Goal: Check status: Check status

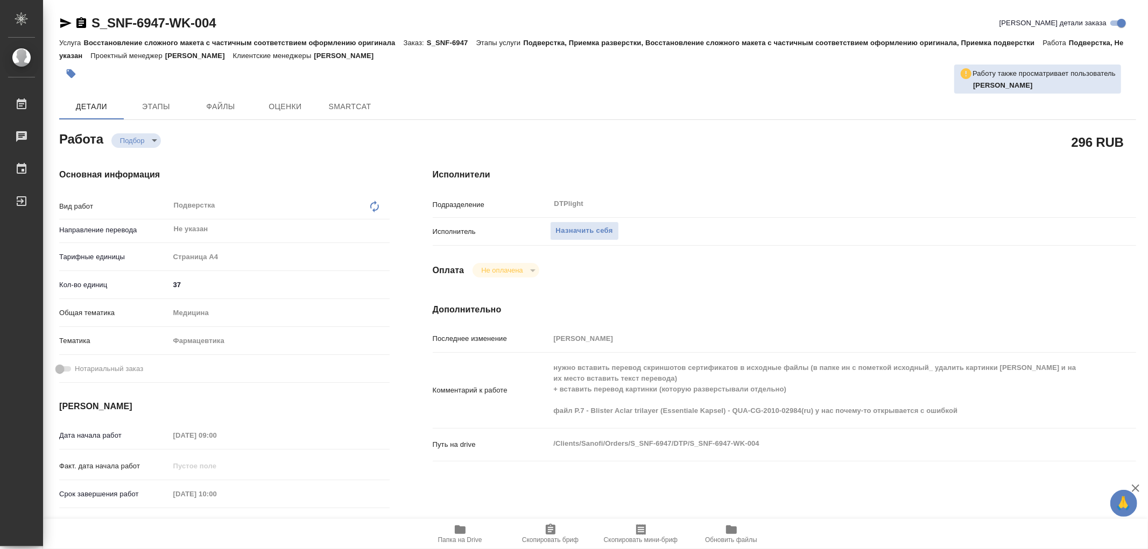
type textarea "x"
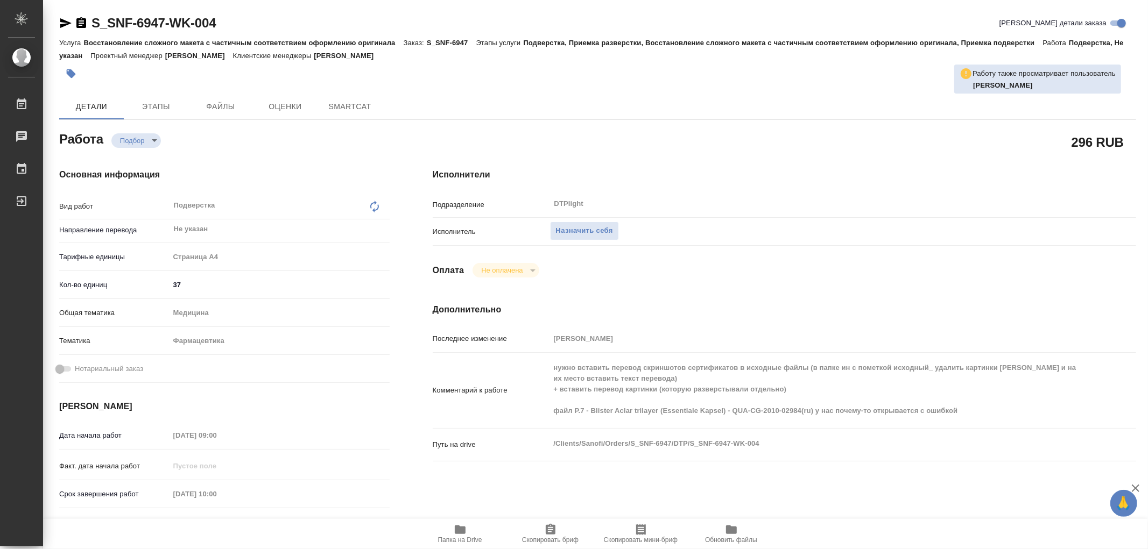
type textarea "x"
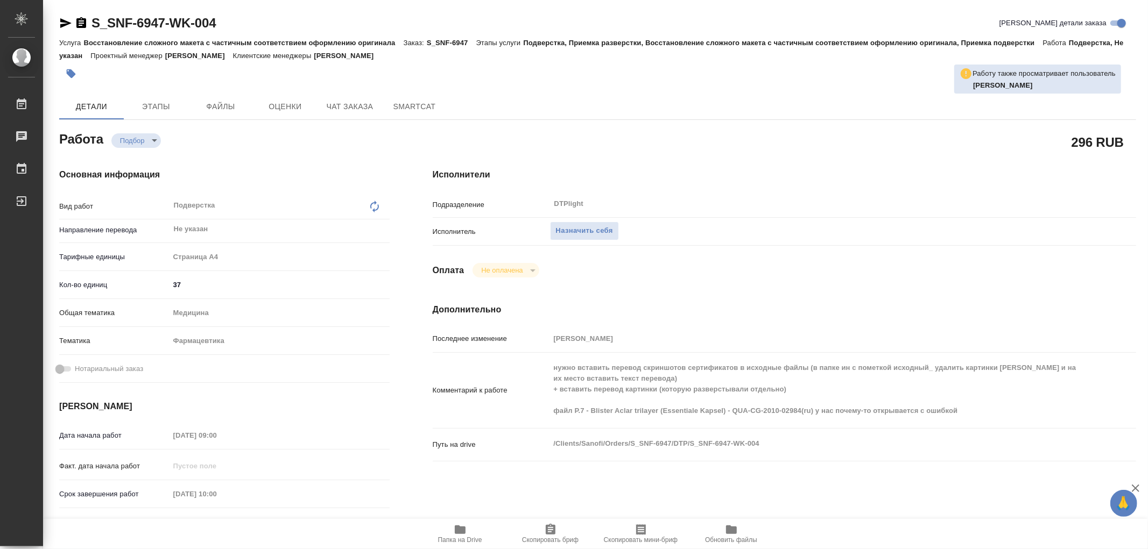
type textarea "x"
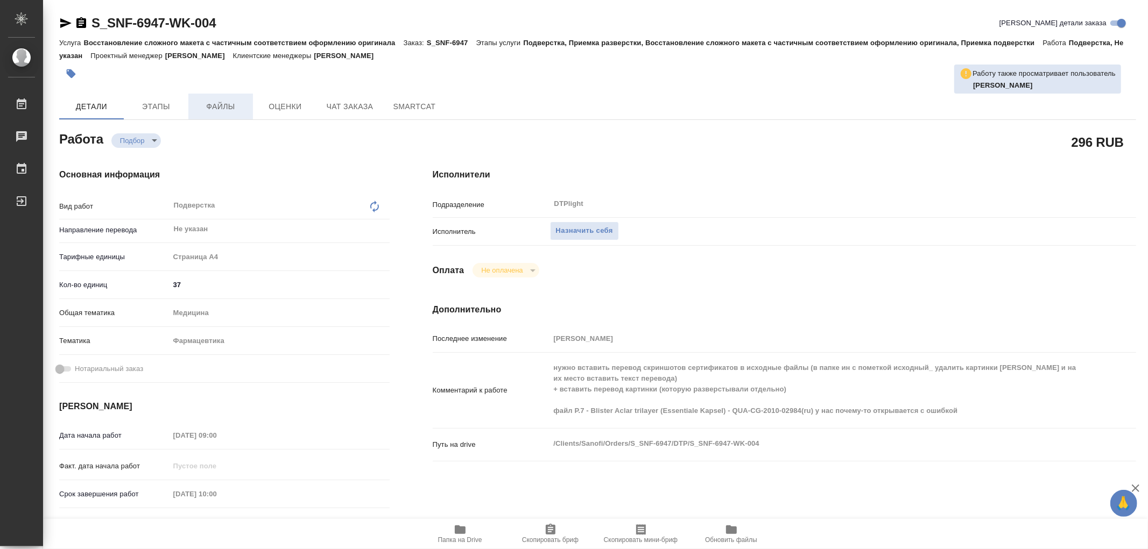
type textarea "x"
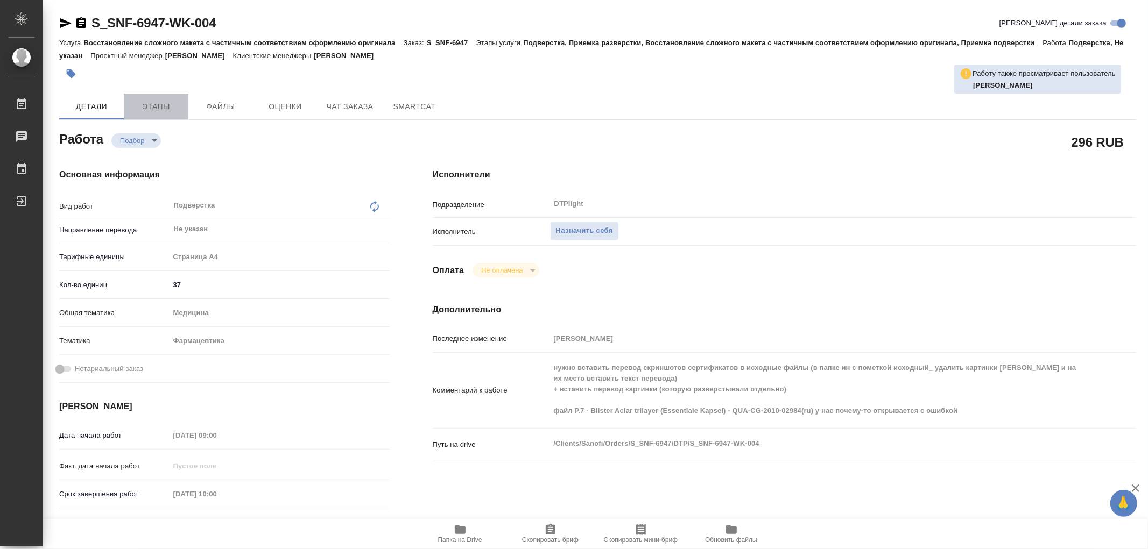
click at [172, 101] on span "Этапы" at bounding box center [156, 106] width 52 height 13
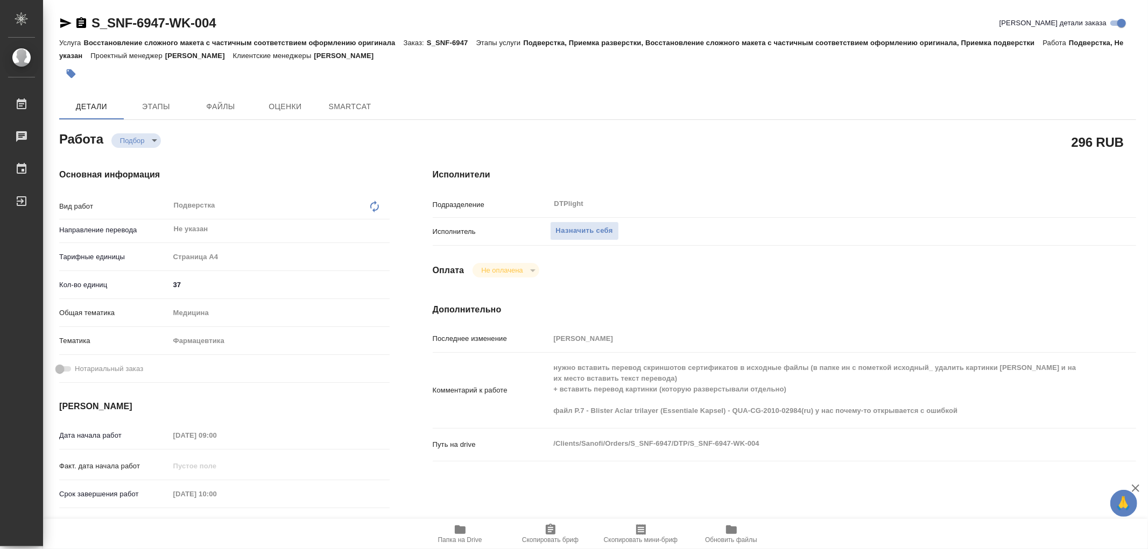
type textarea "x"
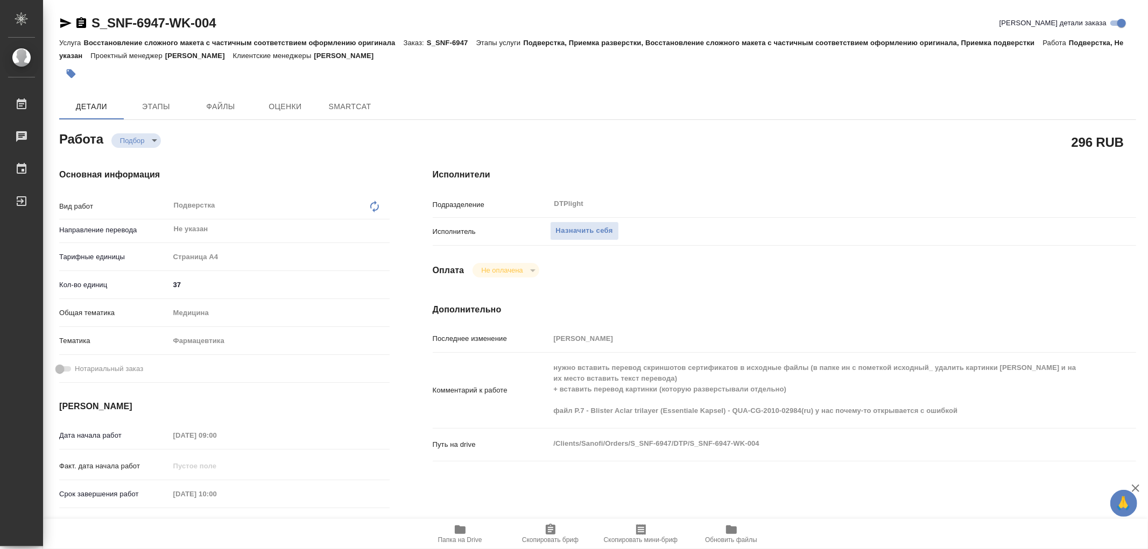
type textarea "x"
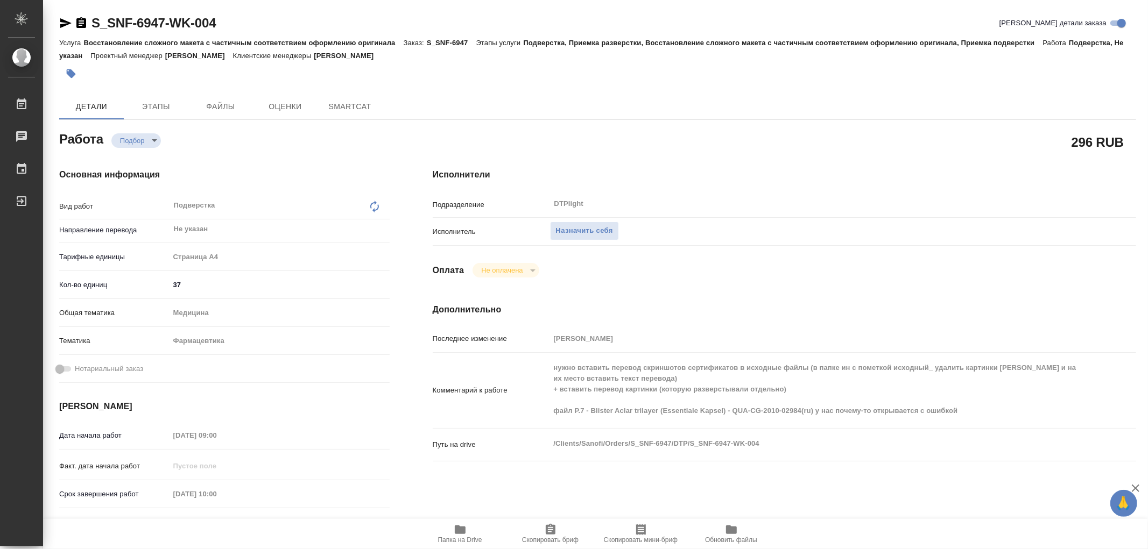
type textarea "x"
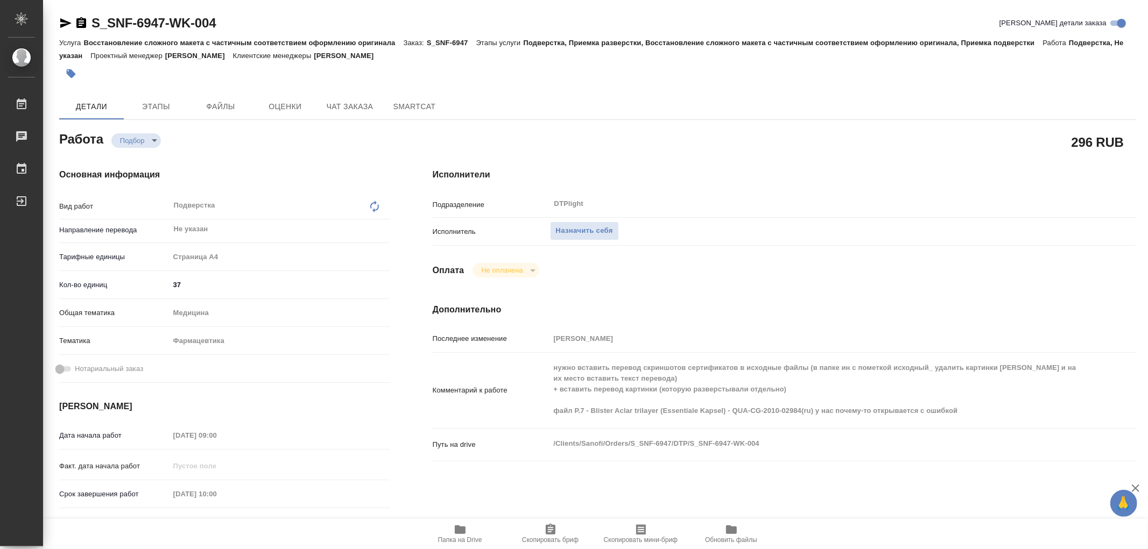
type textarea "x"
